Goal: Information Seeking & Learning: Understand process/instructions

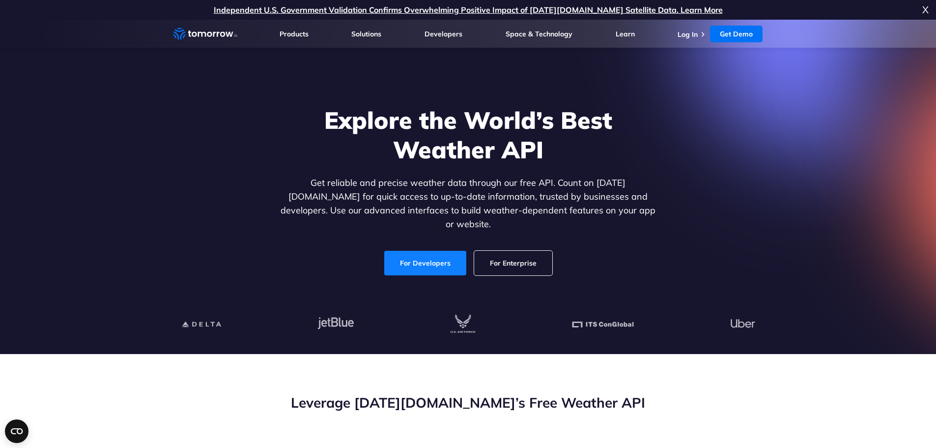
click at [430, 251] on link "For Developers" at bounding box center [425, 263] width 82 height 25
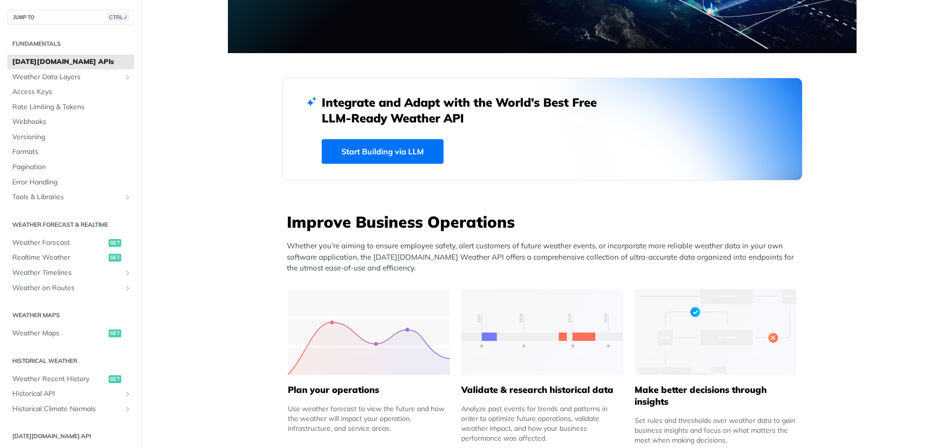
scroll to position [295, 0]
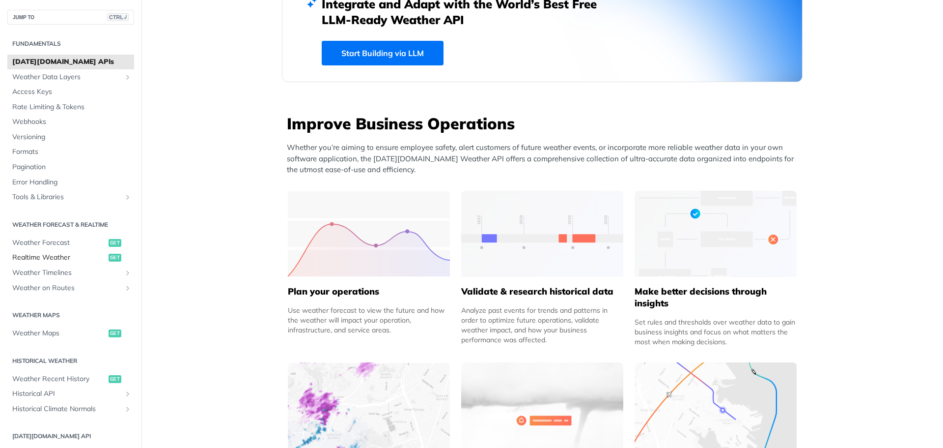
click at [44, 252] on span "Realtime Weather" at bounding box center [59, 257] width 94 height 10
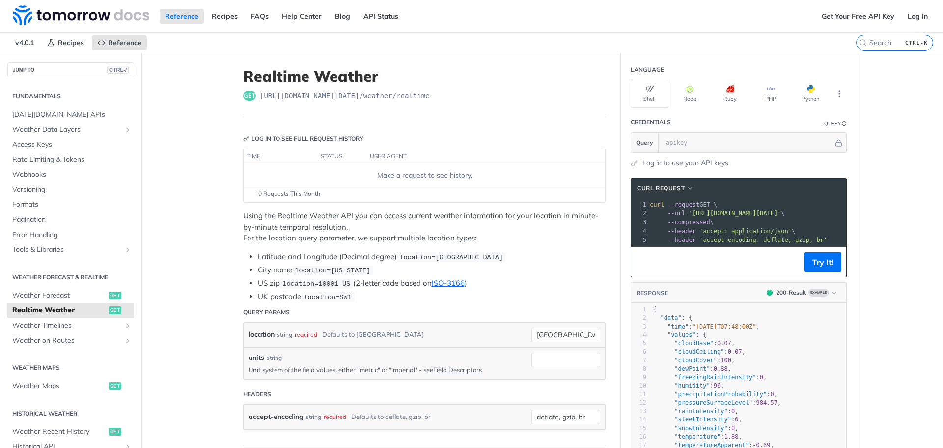
scroll to position [147, 0]
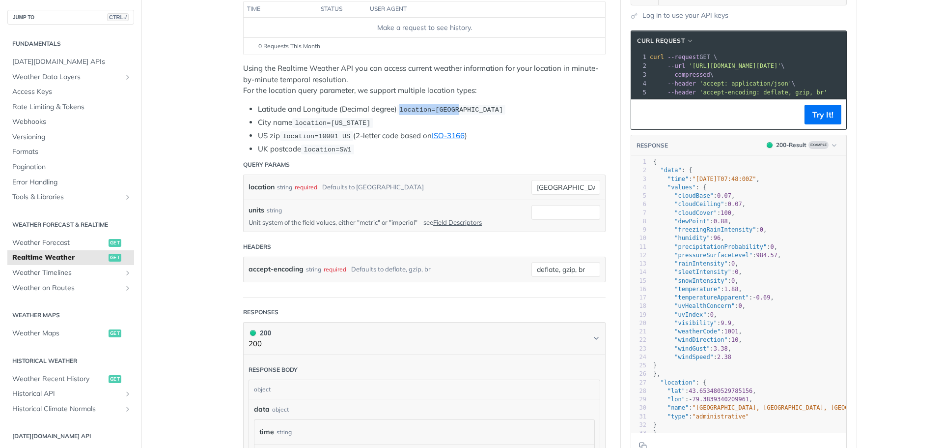
drag, startPoint x: 397, startPoint y: 107, endPoint x: 472, endPoint y: 109, distance: 75.2
click at [450, 109] on span "location=[GEOGRAPHIC_DATA]" at bounding box center [451, 109] width 104 height 7
click at [521, 122] on li "City name location=[US_STATE]" at bounding box center [432, 122] width 348 height 11
drag, startPoint x: 575, startPoint y: 191, endPoint x: 476, endPoint y: 191, distance: 98.7
click at [476, 191] on div "location string required Defaults to [GEOGRAPHIC_DATA]" at bounding box center [425, 187] width 352 height 15
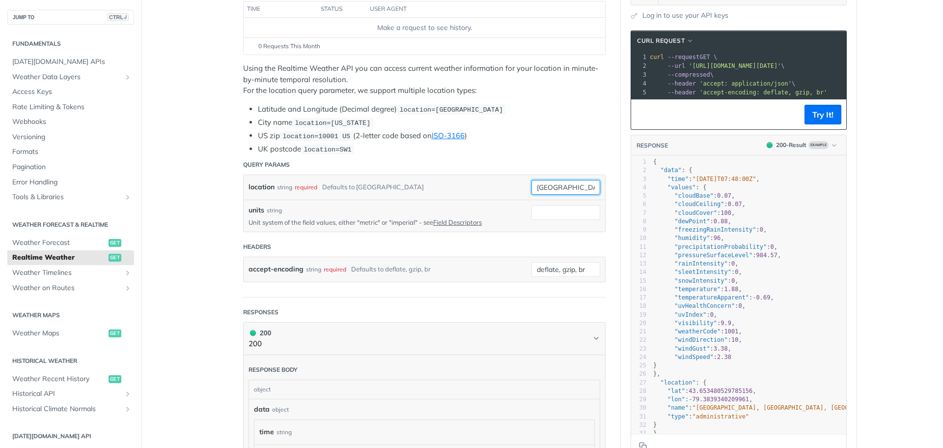
paste input "5.6702"
click at [574, 183] on input "5.6702" at bounding box center [565, 187] width 69 height 15
paste input "51.4703"
type input "51.4703,5.6702"
click at [456, 170] on header "Query Params" at bounding box center [424, 165] width 363 height 20
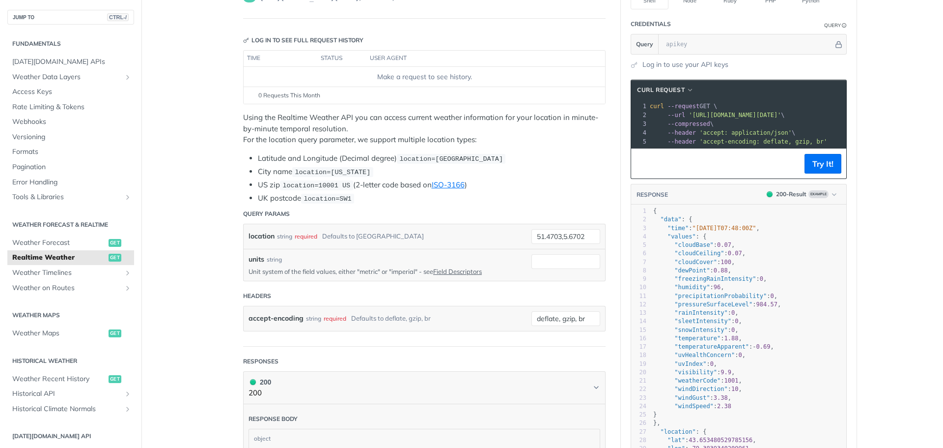
scroll to position [0, 0]
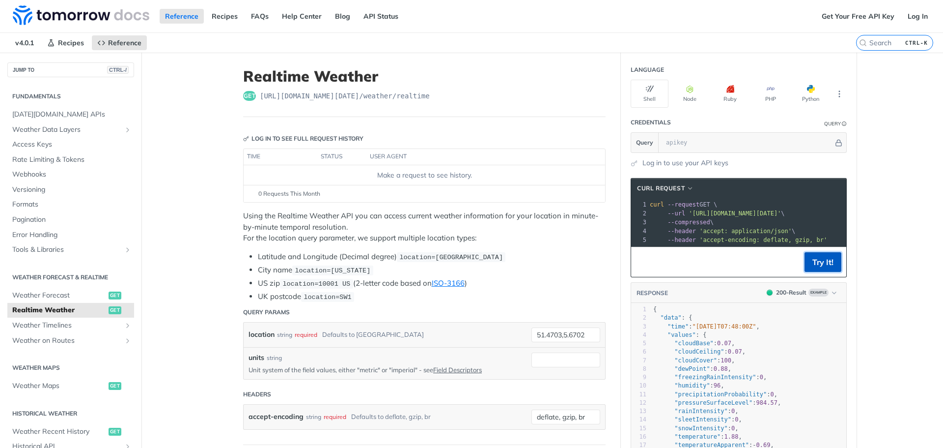
click at [823, 263] on button "Try It!" at bounding box center [823, 262] width 37 height 20
click at [259, 15] on link "FAQs" at bounding box center [260, 16] width 28 height 15
click at [854, 11] on link "Get Your Free API Key" at bounding box center [858, 16] width 84 height 15
click at [845, 12] on link "Get Your Free API Key" at bounding box center [858, 16] width 84 height 15
click at [373, 13] on link "API Status" at bounding box center [381, 16] width 46 height 15
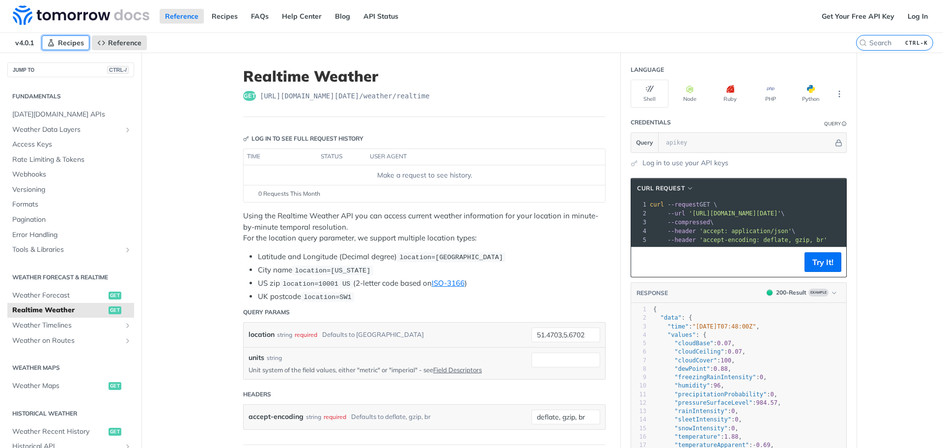
click at [58, 45] on span "Recipes" at bounding box center [71, 42] width 26 height 9
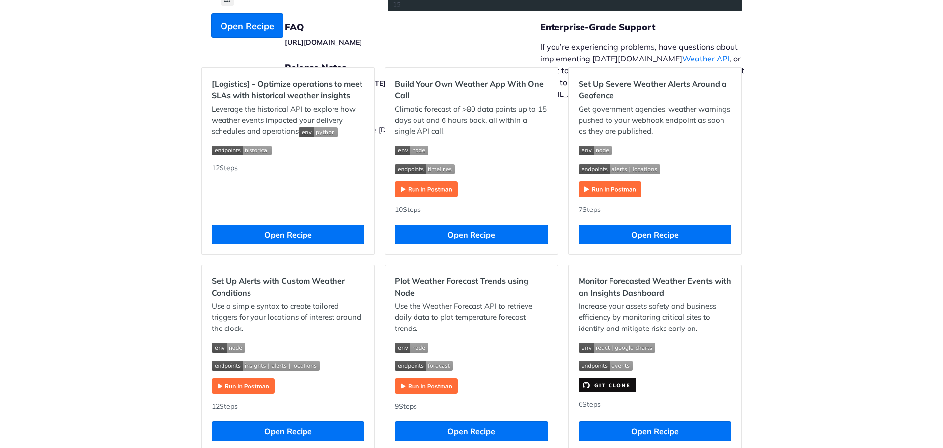
scroll to position [117, 0]
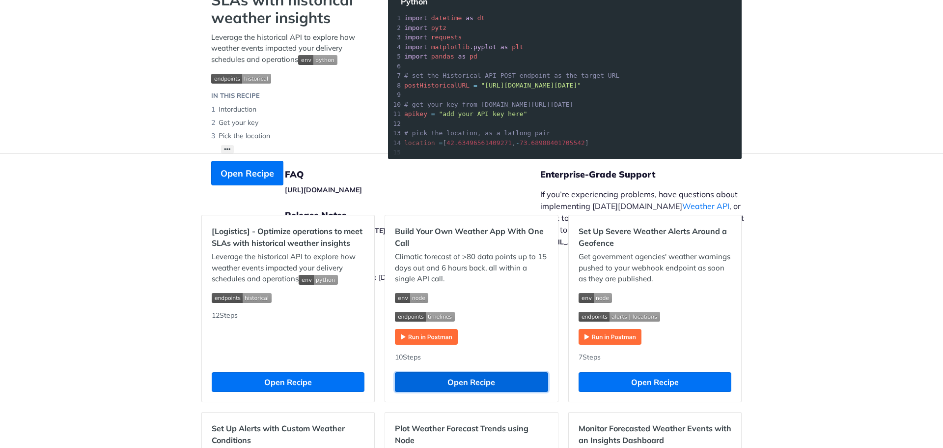
click at [448, 378] on button "Open Recipe" at bounding box center [471, 382] width 153 height 20
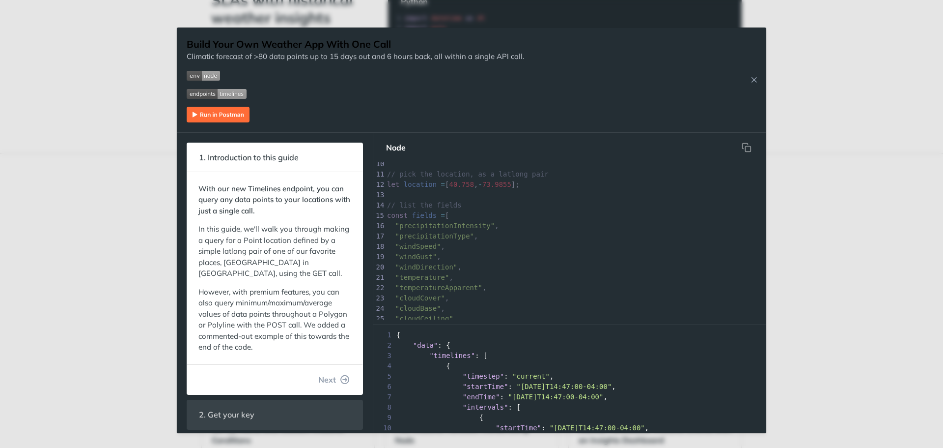
scroll to position [246, 0]
click at [125, 140] on div "Jump to Content Reference Recipes FAQs Help Center Blog API Status Recipes Refe…" at bounding box center [471, 224] width 943 height 448
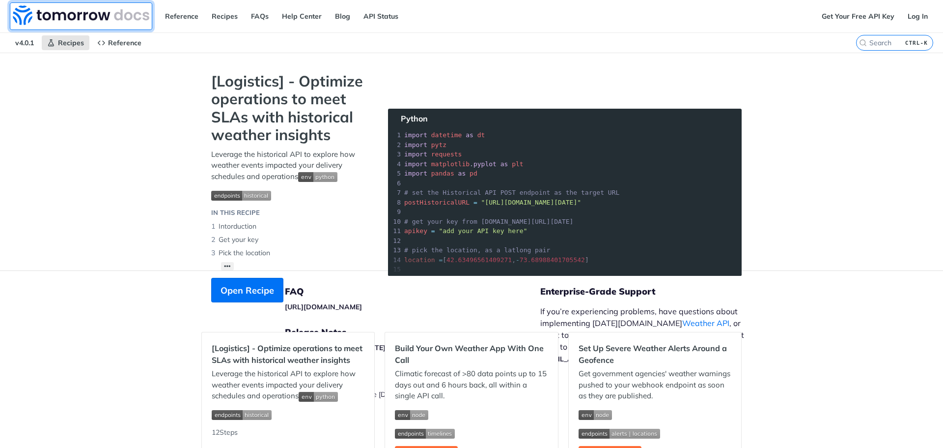
click at [111, 21] on img at bounding box center [81, 15] width 137 height 20
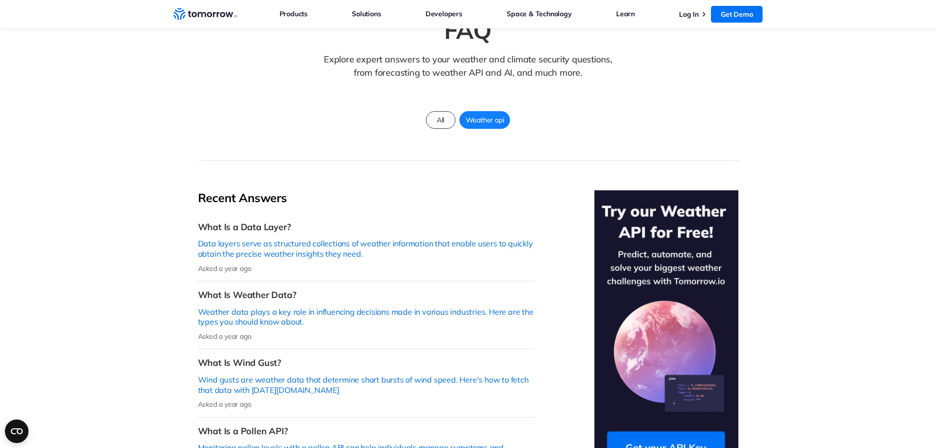
scroll to position [295, 0]
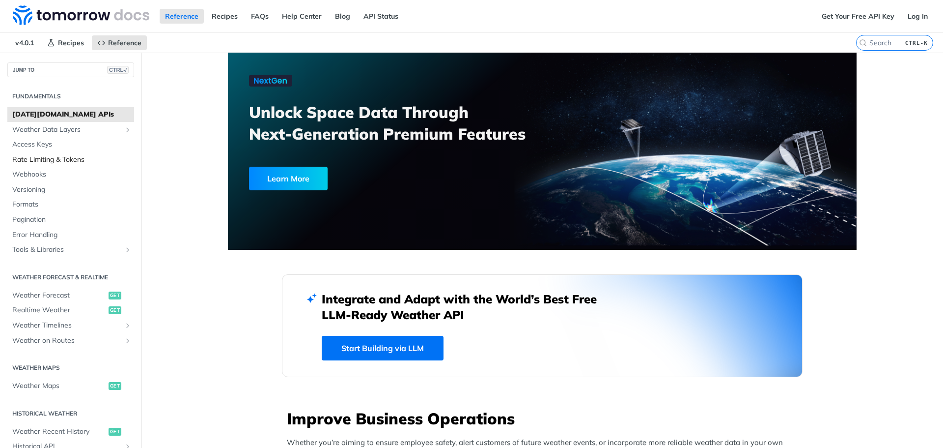
click at [78, 162] on span "Rate Limiting & Tokens" at bounding box center [71, 160] width 119 height 10
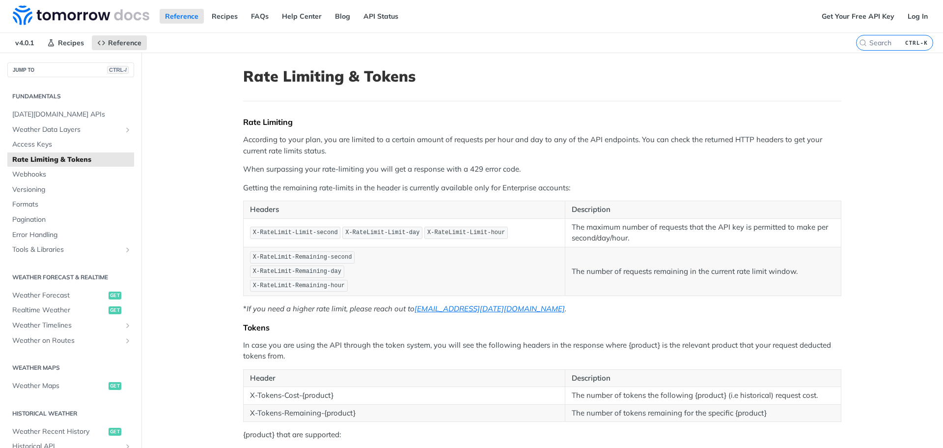
scroll to position [98, 0]
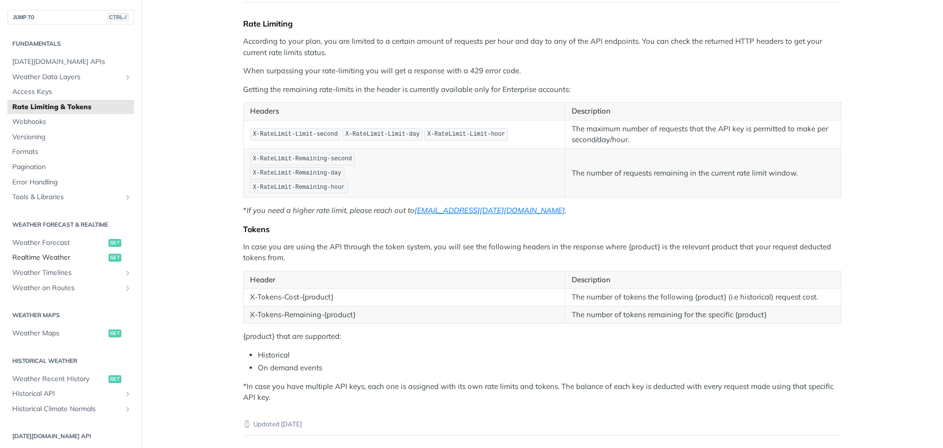
click at [47, 259] on span "Realtime Weather" at bounding box center [59, 257] width 94 height 10
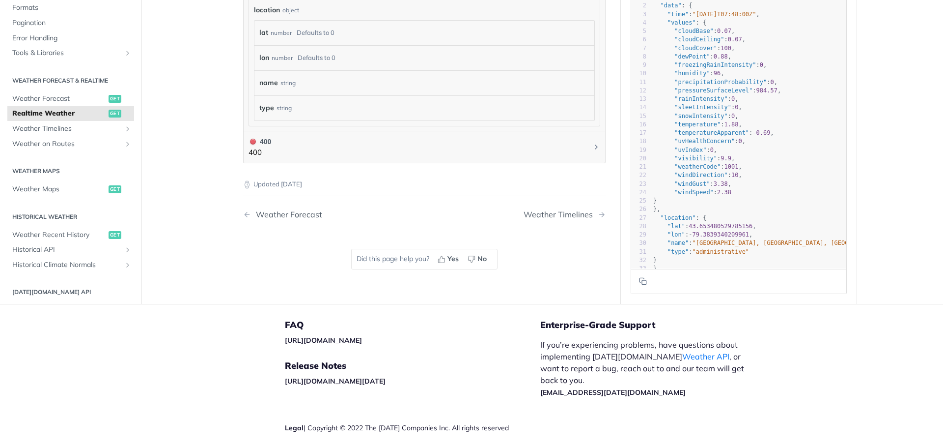
scroll to position [671, 0]
